Goal: Task Accomplishment & Management: Manage account settings

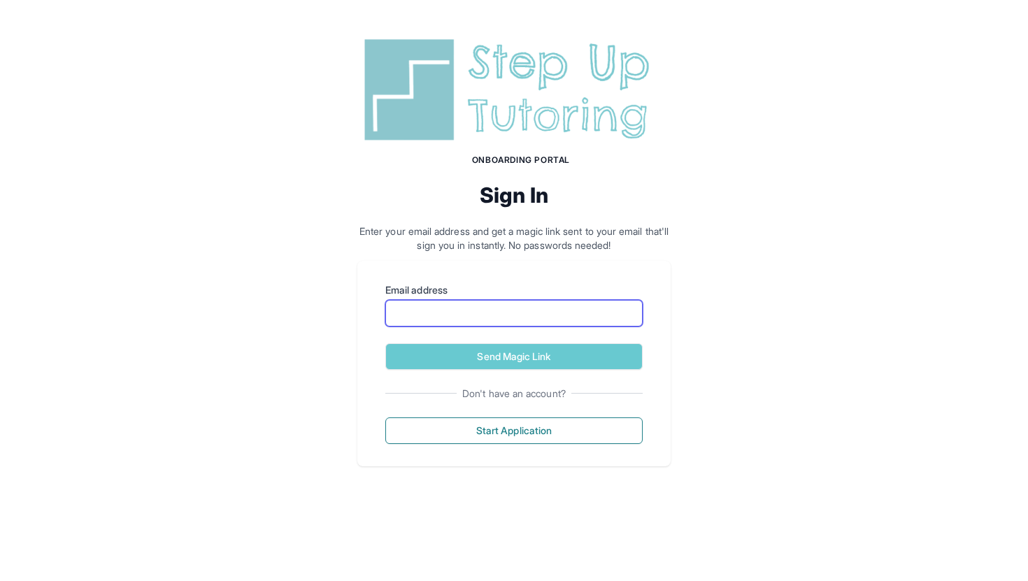
click at [485, 313] on input "Email address" at bounding box center [513, 313] width 257 height 27
type input "**********"
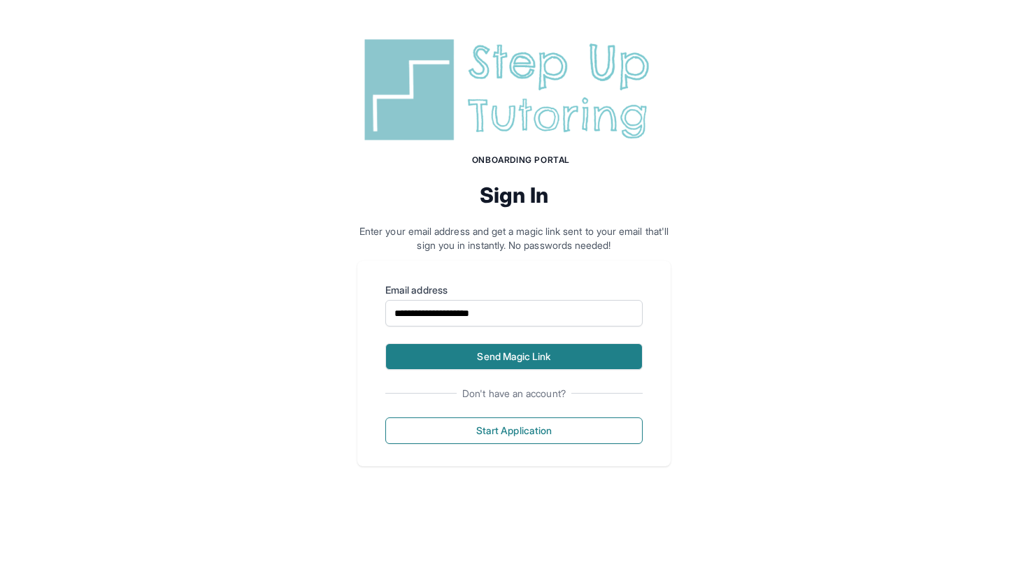
click at [487, 355] on button "Send Magic Link" at bounding box center [513, 356] width 257 height 27
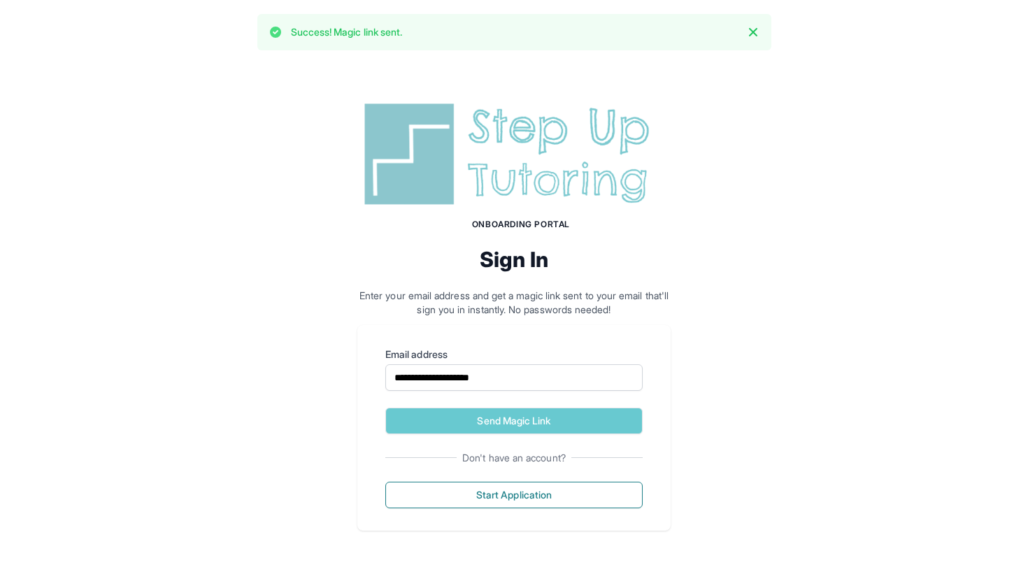
click at [804, 170] on div "**********" at bounding box center [514, 314] width 1028 height 500
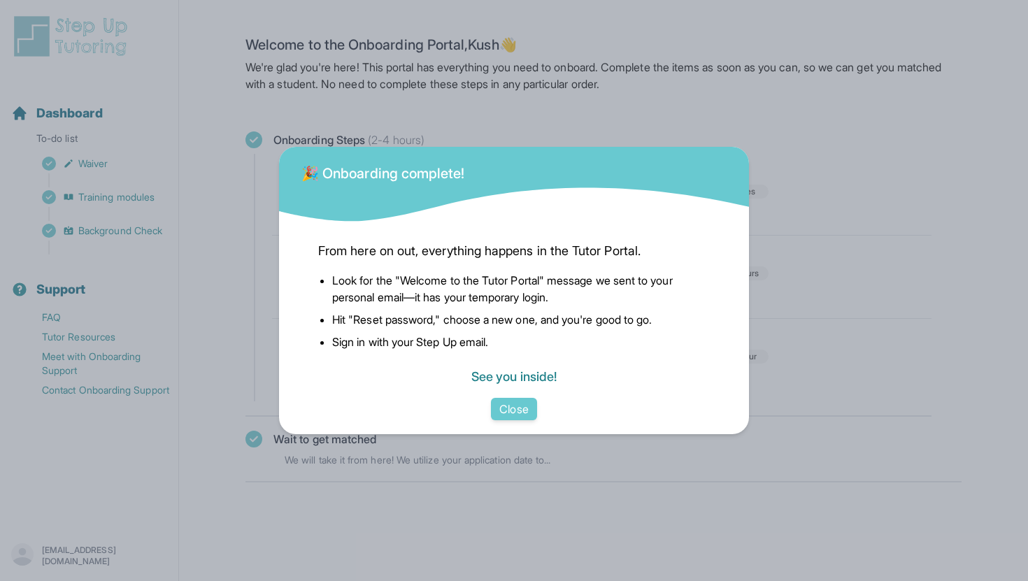
click at [523, 383] on link "See you inside!" at bounding box center [513, 376] width 85 height 15
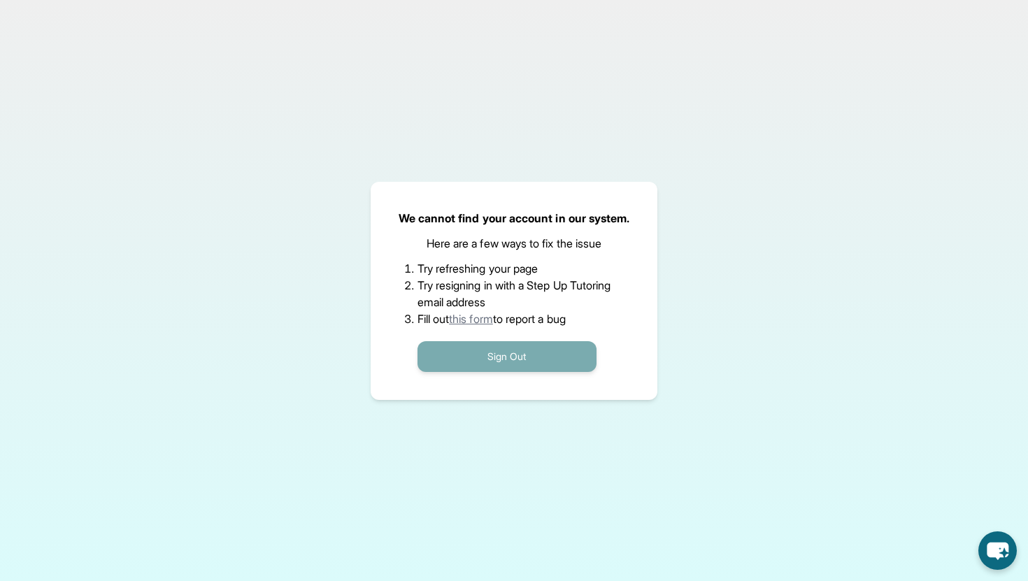
click at [496, 357] on button "Sign Out" at bounding box center [507, 356] width 179 height 31
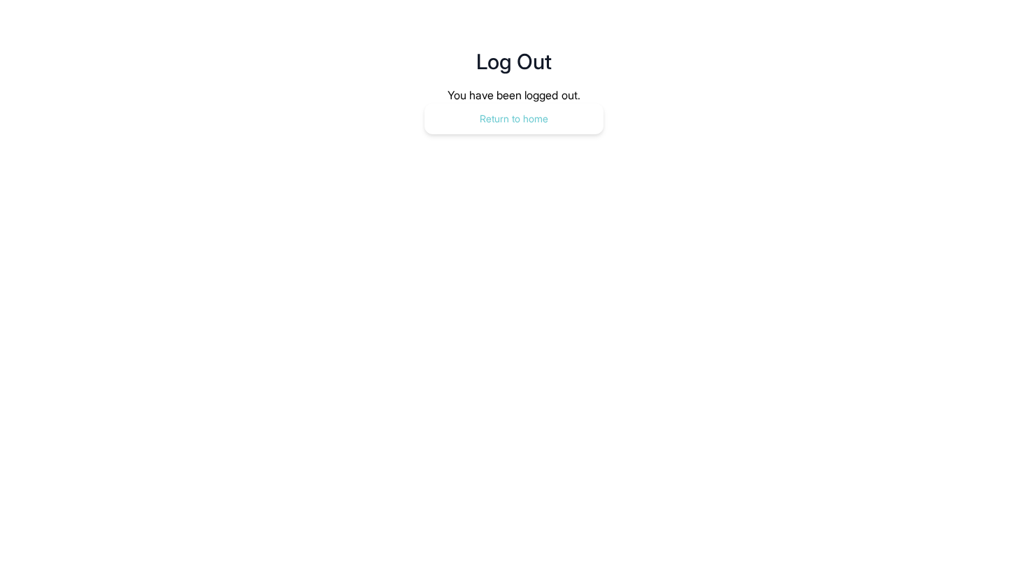
click at [534, 117] on button "Return to home" at bounding box center [514, 119] width 179 height 31
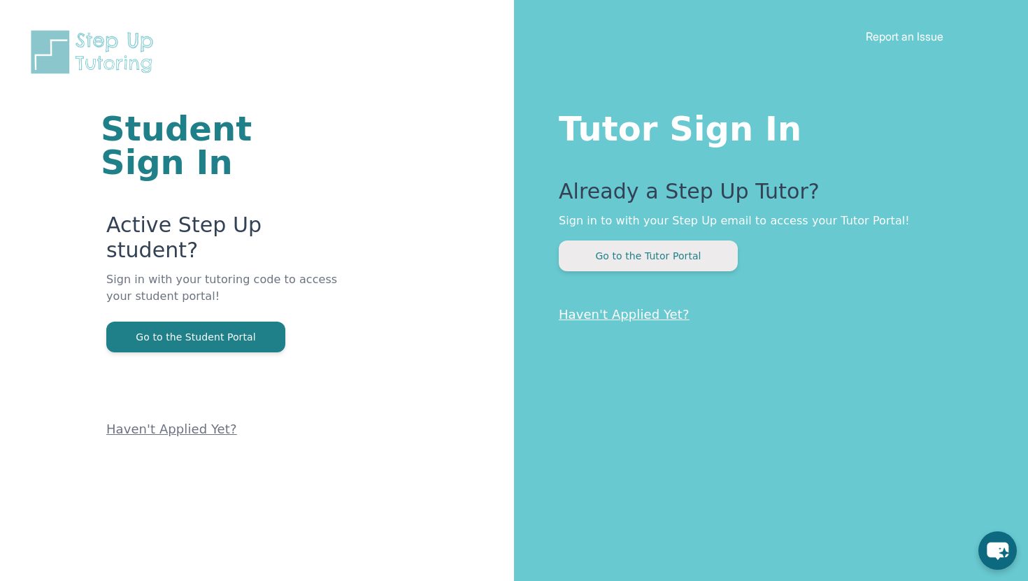
click at [658, 255] on button "Go to the Tutor Portal" at bounding box center [648, 256] width 179 height 31
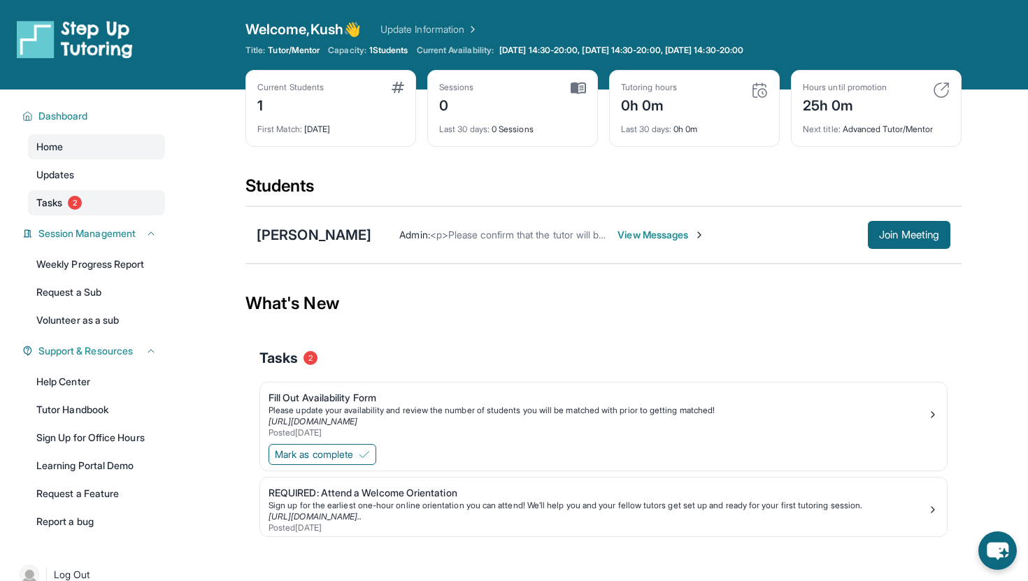
click at [61, 200] on span "Tasks" at bounding box center [49, 203] width 26 height 14
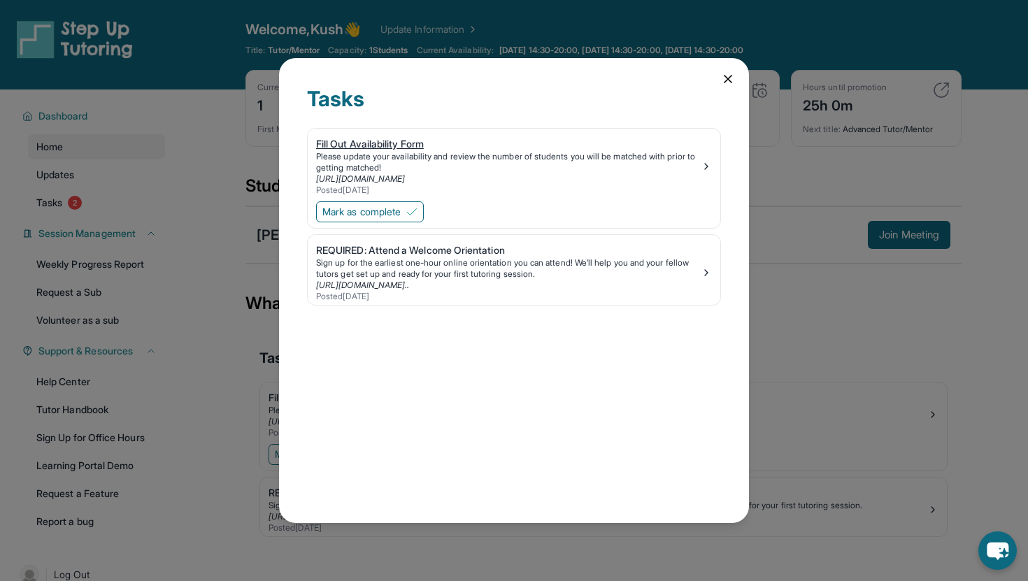
click at [413, 164] on div "Please update your availability and review the number of students you will be m…" at bounding box center [508, 162] width 385 height 22
click at [685, 160] on div "Please update your availability and review the number of students you will be m…" at bounding box center [508, 162] width 385 height 22
click at [397, 214] on span "Mark as complete" at bounding box center [361, 212] width 78 height 14
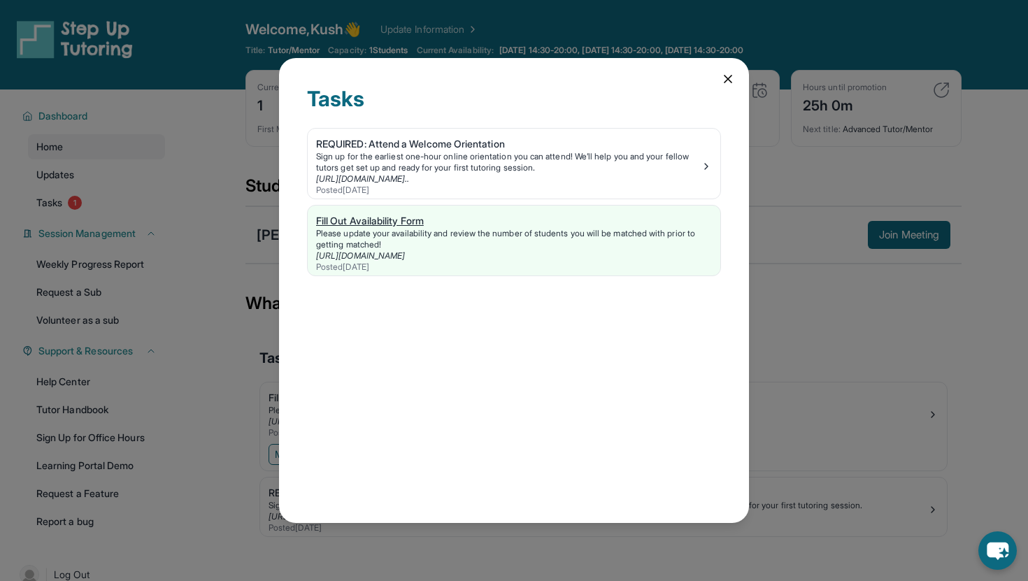
click at [443, 232] on div "Please update your availability and review the number of students you will be m…" at bounding box center [514, 239] width 396 height 22
click at [703, 161] on img at bounding box center [706, 166] width 11 height 11
